Goal: Find specific page/section: Find specific page/section

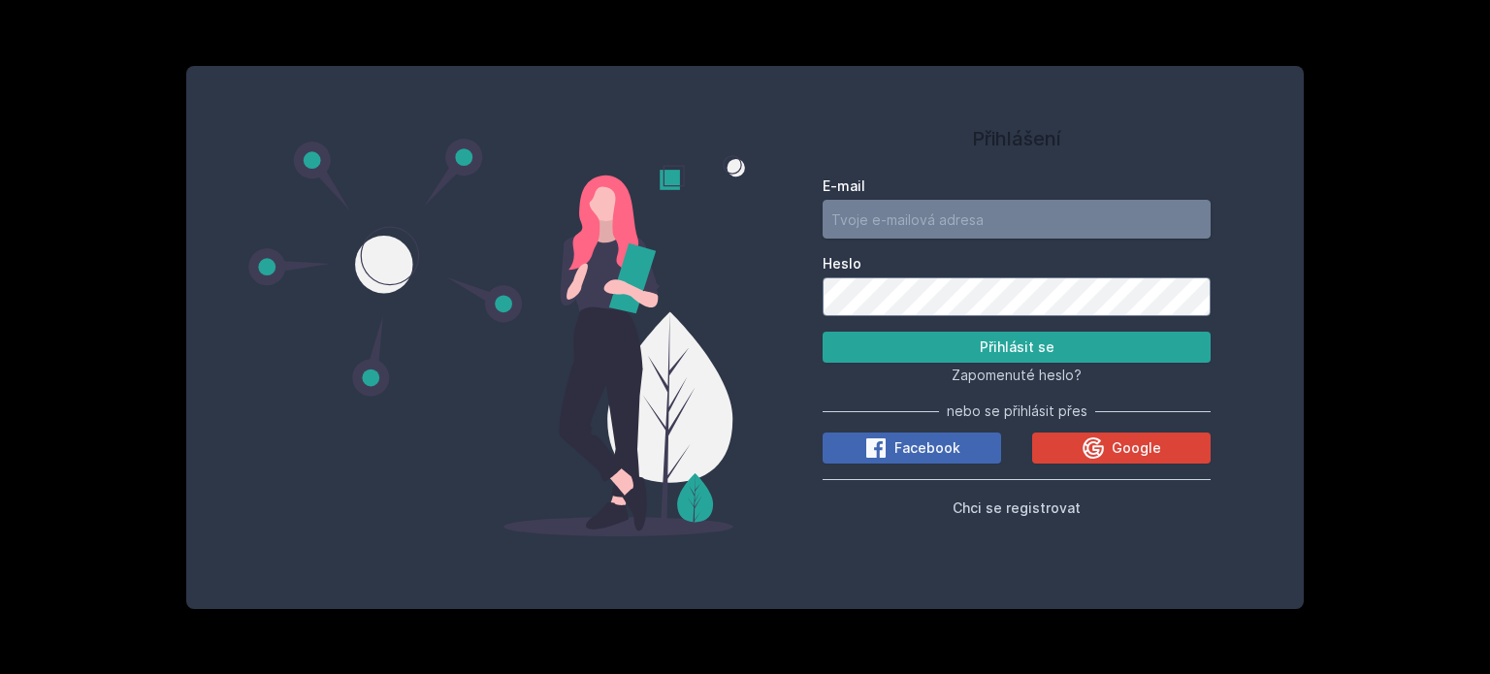
type input "[EMAIL_ADDRESS][DOMAIN_NAME]"
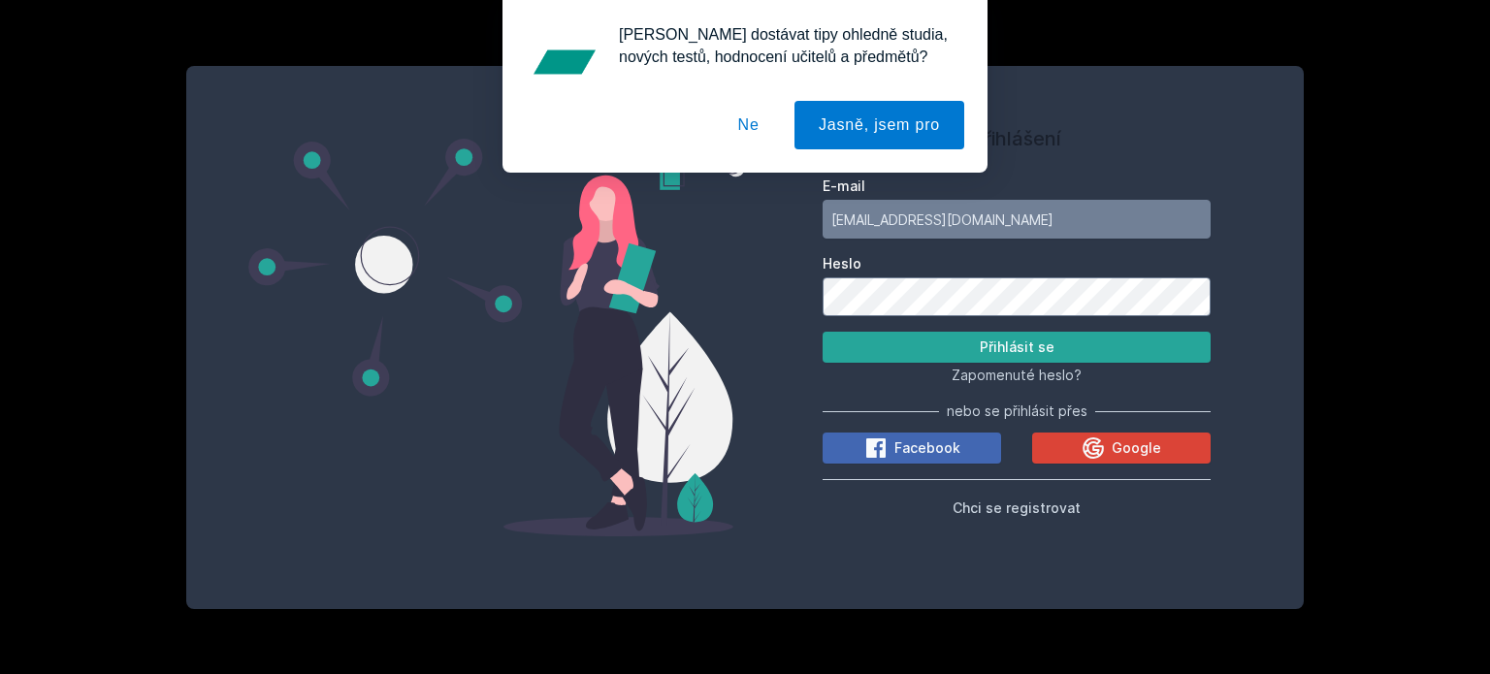
click at [932, 365] on div "Zapomenuté heslo?" at bounding box center [1017, 374] width 388 height 23
click at [947, 341] on button "Přihlásit se" at bounding box center [1017, 347] width 388 height 31
click at [755, 139] on button "Ne" at bounding box center [749, 125] width 70 height 49
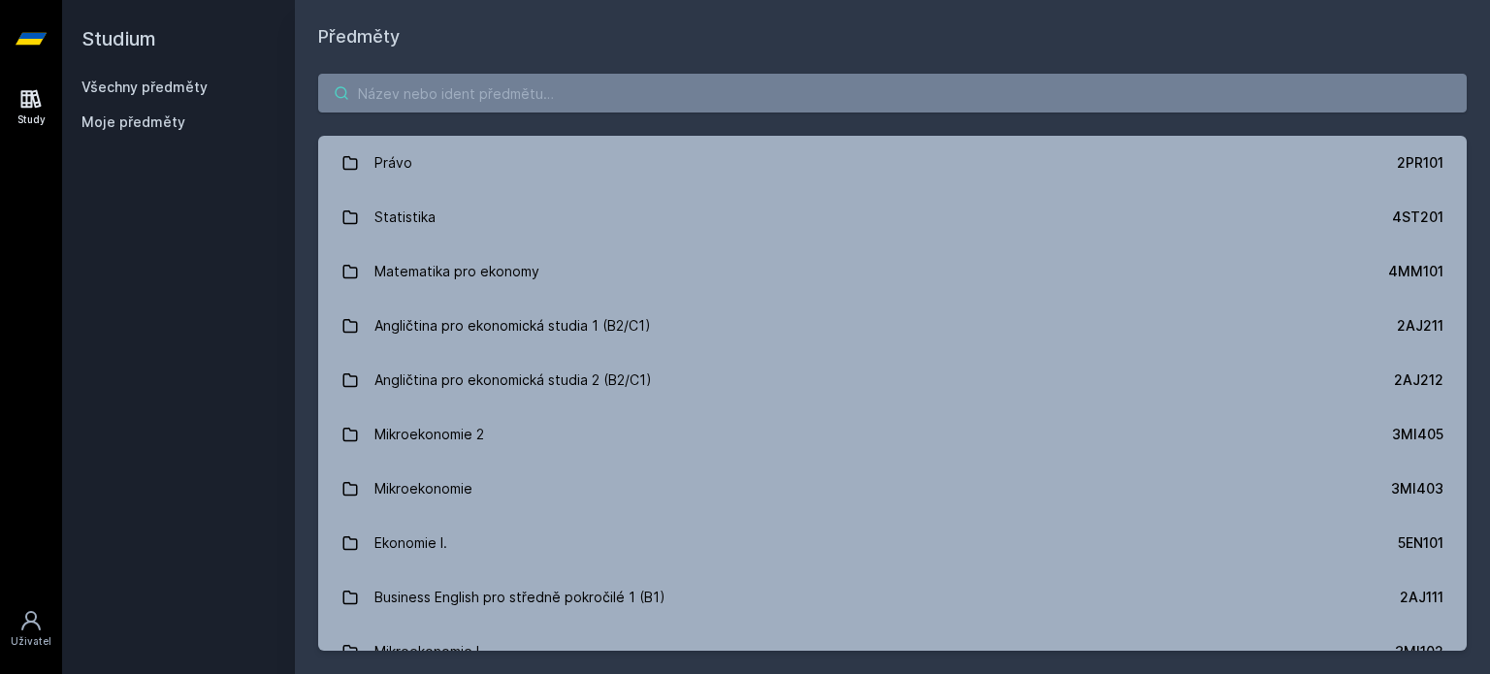
click at [781, 90] on input "search" at bounding box center [892, 93] width 1149 height 39
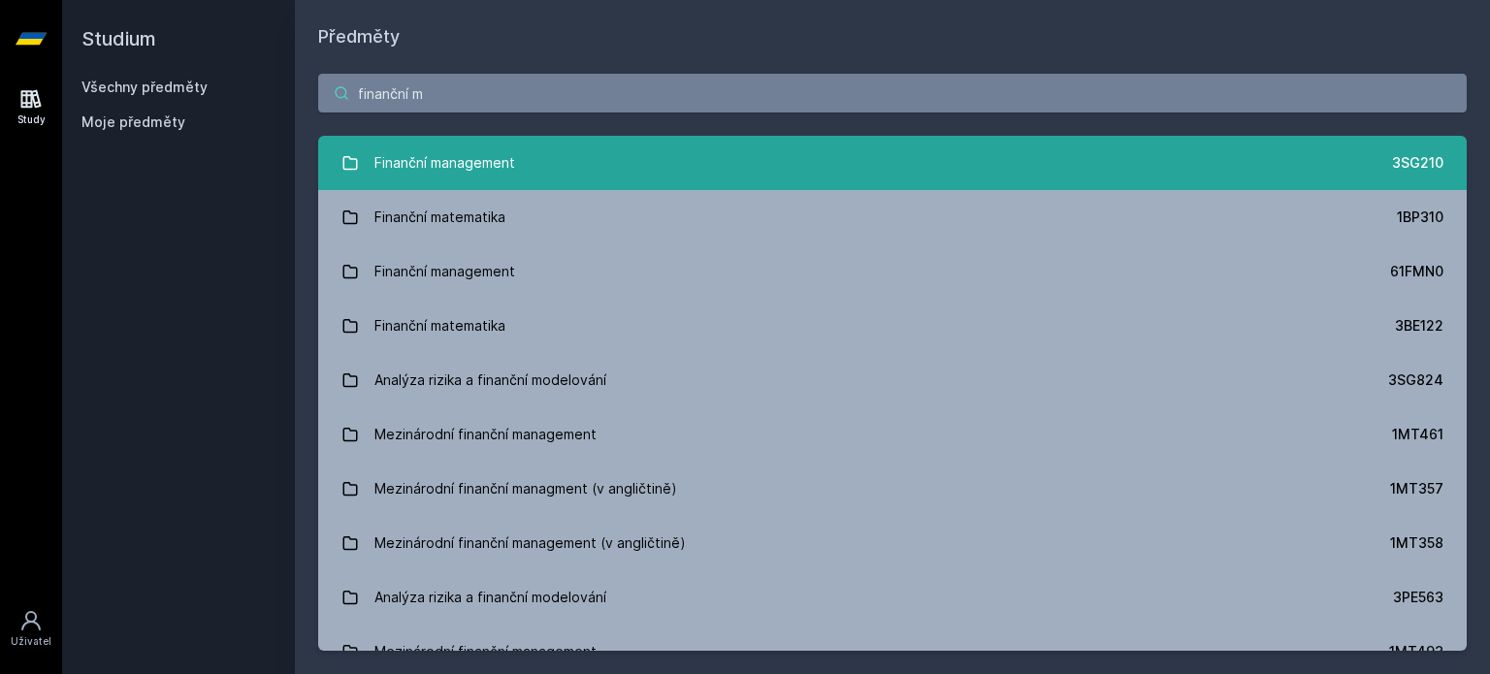
type input "finanční m"
click at [415, 158] on div "Finanční management" at bounding box center [445, 163] width 141 height 39
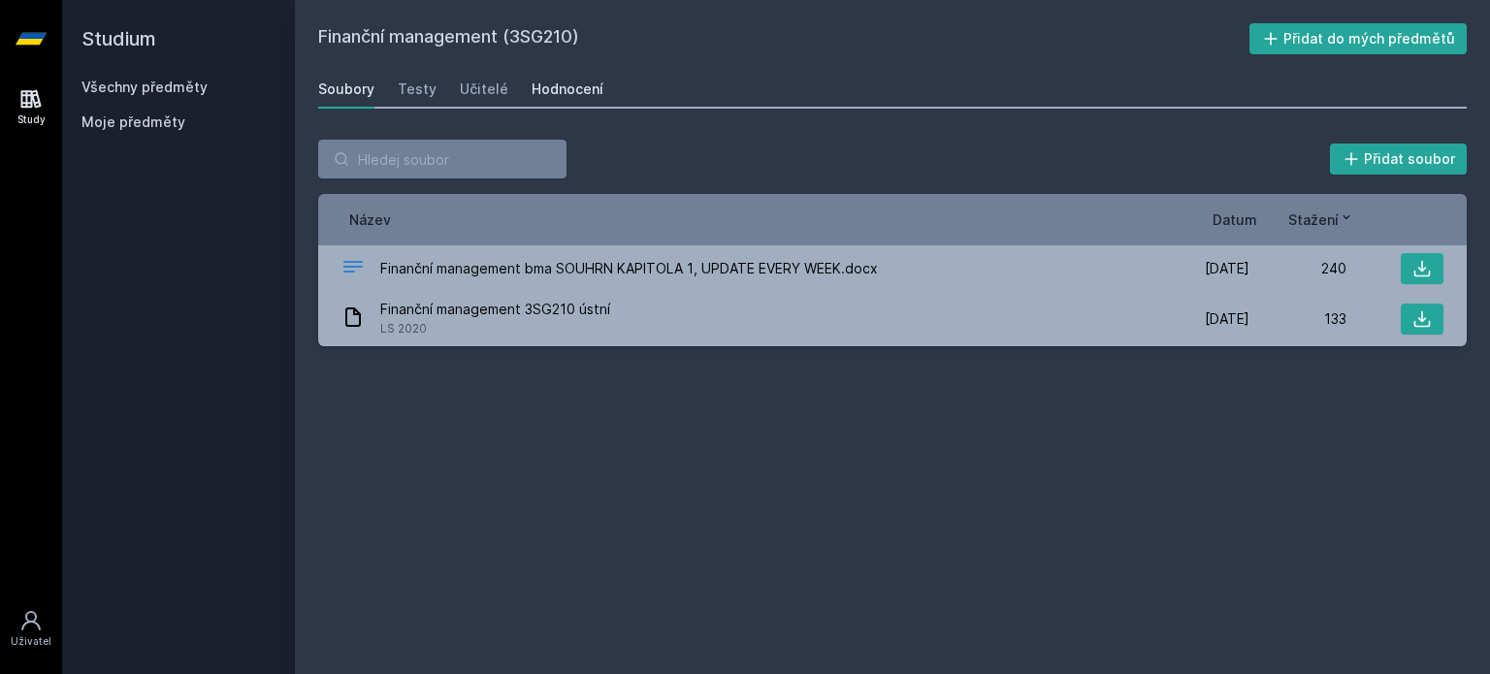
click at [532, 97] on div "Hodnocení" at bounding box center [568, 89] width 72 height 19
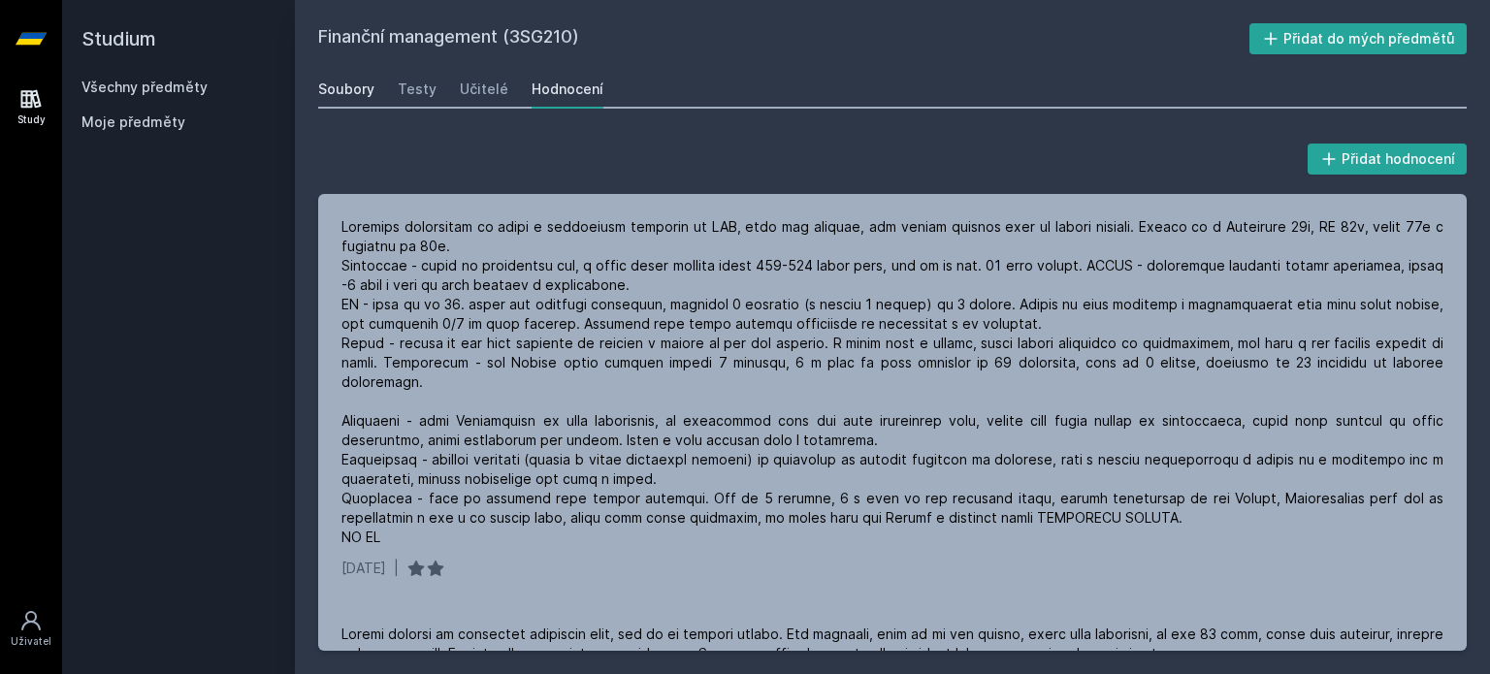
click at [341, 82] on div "Soubory" at bounding box center [346, 89] width 56 height 19
